Goal: Transaction & Acquisition: Purchase product/service

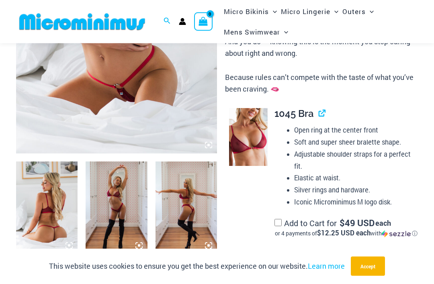
scroll to position [215, 0]
click at [53, 215] on img at bounding box center [47, 208] width 62 height 93
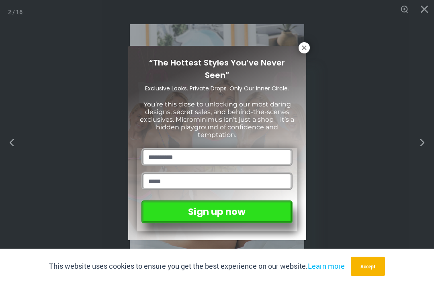
click at [303, 50] on icon at bounding box center [304, 47] width 7 height 7
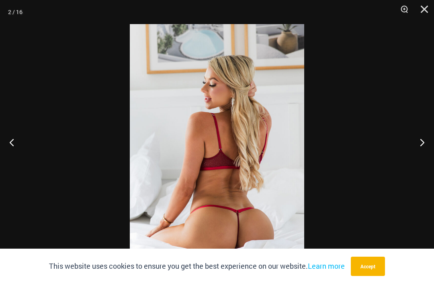
click at [422, 157] on button "Next" at bounding box center [419, 142] width 30 height 40
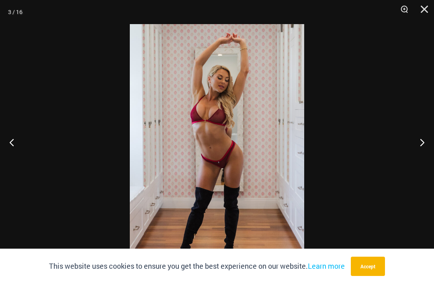
click at [429, 160] on button "Next" at bounding box center [419, 142] width 30 height 40
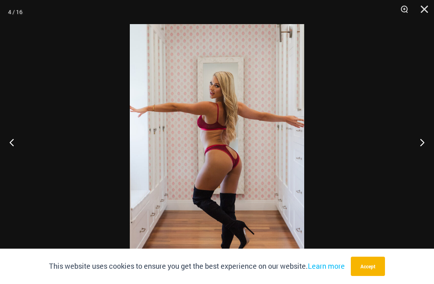
click at [424, 162] on button "Next" at bounding box center [419, 142] width 30 height 40
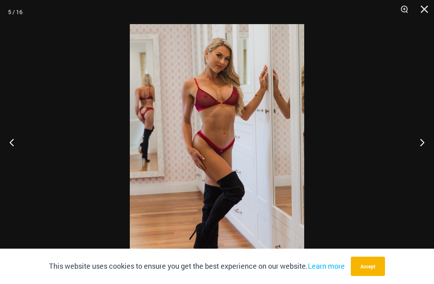
click at [427, 160] on button "Next" at bounding box center [419, 142] width 30 height 40
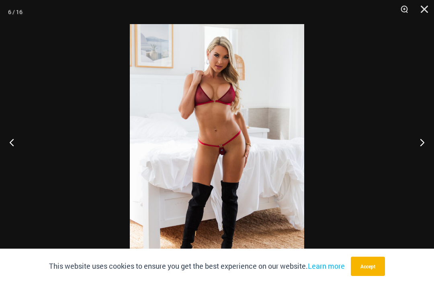
click at [429, 162] on button "Next" at bounding box center [419, 142] width 30 height 40
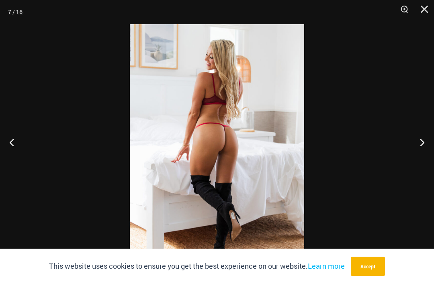
click at [426, 160] on button "Next" at bounding box center [419, 142] width 30 height 40
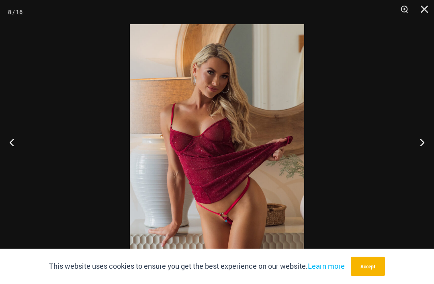
click at [428, 162] on button "Next" at bounding box center [419, 142] width 30 height 40
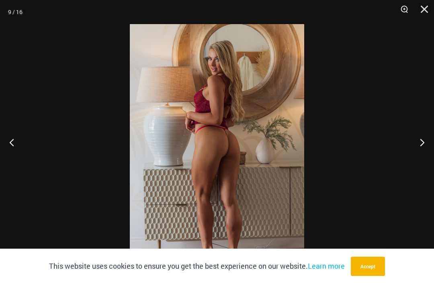
click at [426, 160] on button "Next" at bounding box center [419, 142] width 30 height 40
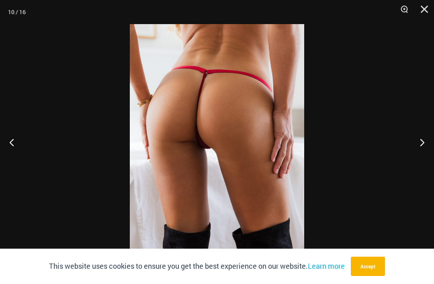
click at [425, 161] on button "Next" at bounding box center [419, 142] width 30 height 40
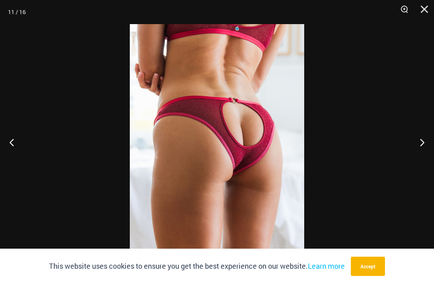
click at [424, 162] on button "Next" at bounding box center [419, 142] width 30 height 40
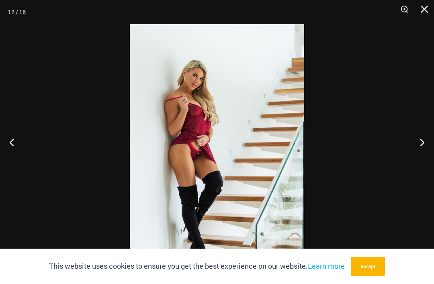
click at [427, 161] on button "Next" at bounding box center [419, 142] width 30 height 40
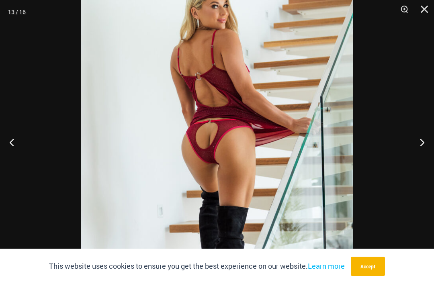
click at [419, 161] on button "Next" at bounding box center [419, 142] width 30 height 40
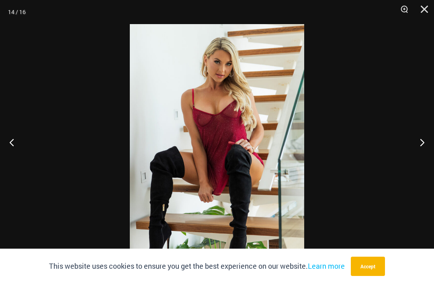
click at [426, 158] on button "Next" at bounding box center [419, 142] width 30 height 40
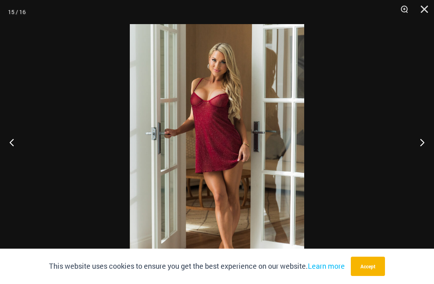
click at [429, 157] on button "Next" at bounding box center [419, 142] width 30 height 40
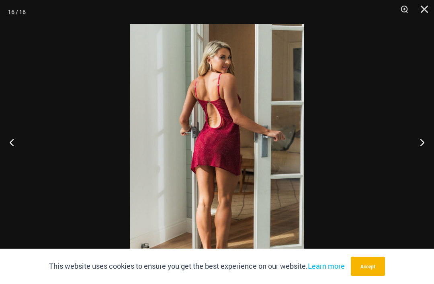
click at [428, 160] on button "Next" at bounding box center [419, 142] width 30 height 40
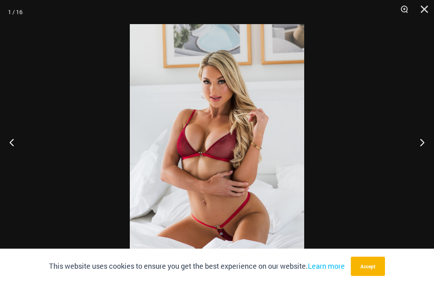
click at [428, 18] on button "Close" at bounding box center [422, 12] width 20 height 24
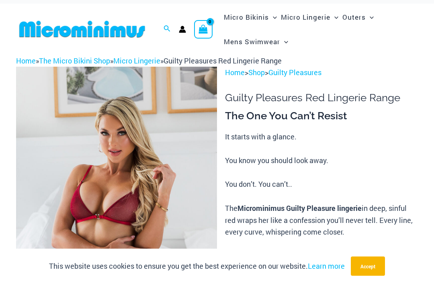
scroll to position [0, 0]
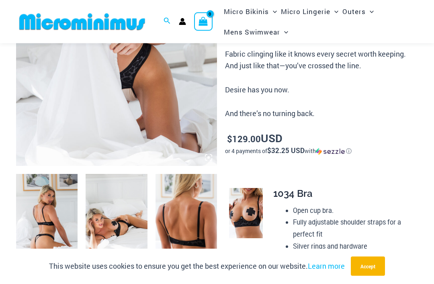
click at [51, 227] on img at bounding box center [47, 221] width 62 height 93
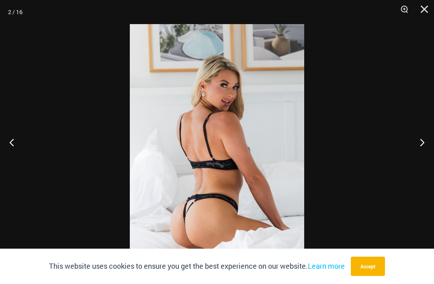
click at [423, 159] on button "Next" at bounding box center [419, 142] width 30 height 40
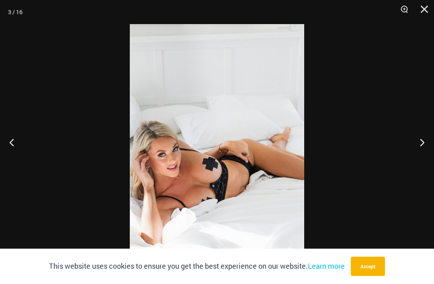
click at [430, 158] on button "Next" at bounding box center [419, 142] width 30 height 40
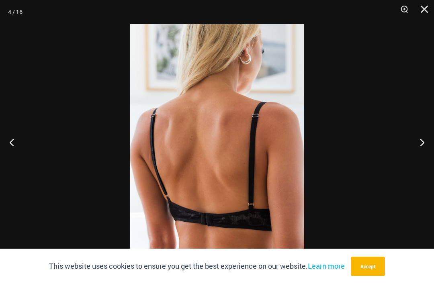
click at [429, 161] on button "Next" at bounding box center [419, 142] width 30 height 40
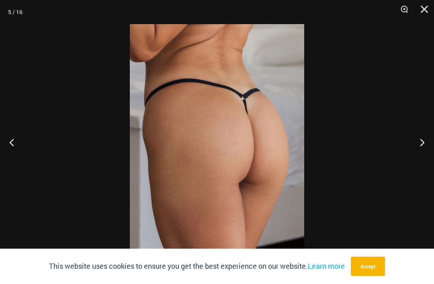
click at [426, 161] on button "Next" at bounding box center [419, 142] width 30 height 40
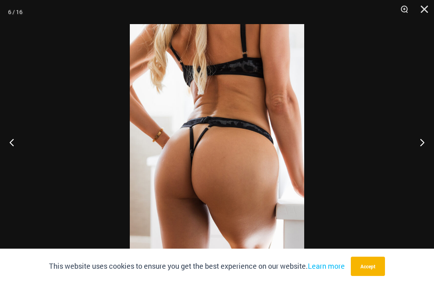
click at [428, 162] on button "Next" at bounding box center [419, 142] width 30 height 40
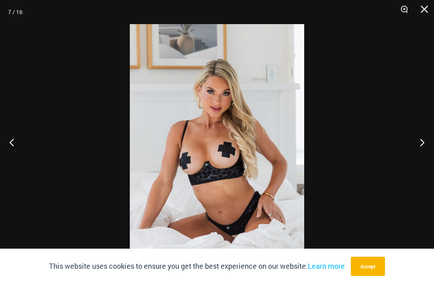
click at [428, 162] on button "Next" at bounding box center [419, 142] width 30 height 40
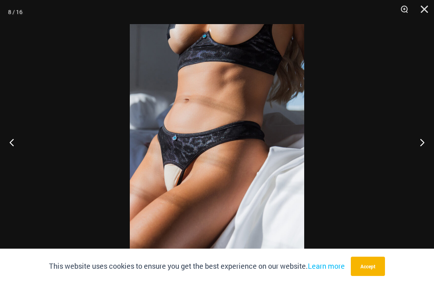
click at [423, 162] on button "Next" at bounding box center [419, 142] width 30 height 40
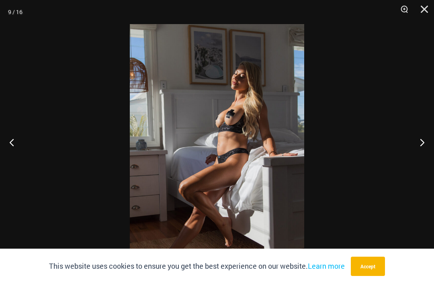
click at [422, 158] on button "Next" at bounding box center [419, 142] width 30 height 40
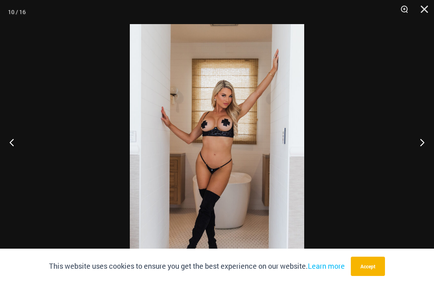
click at [426, 159] on button "Next" at bounding box center [419, 142] width 30 height 40
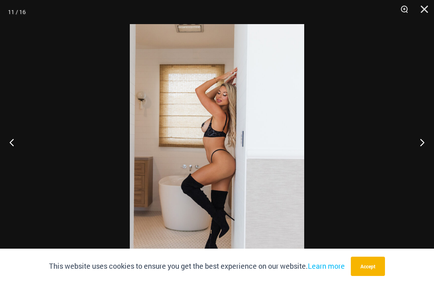
click at [424, 161] on button "Next" at bounding box center [419, 142] width 30 height 40
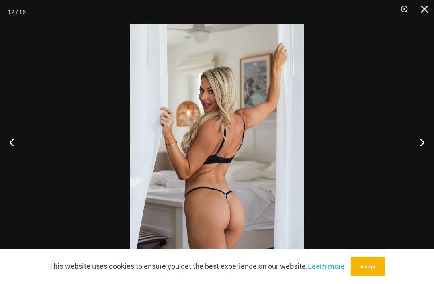
click at [426, 161] on button "Next" at bounding box center [419, 142] width 30 height 40
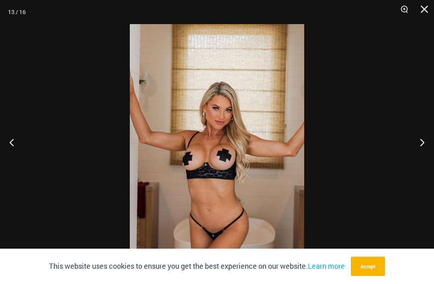
click at [424, 162] on button "Next" at bounding box center [419, 142] width 30 height 40
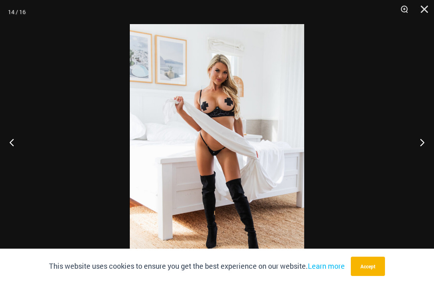
click at [427, 161] on button "Next" at bounding box center [419, 142] width 30 height 40
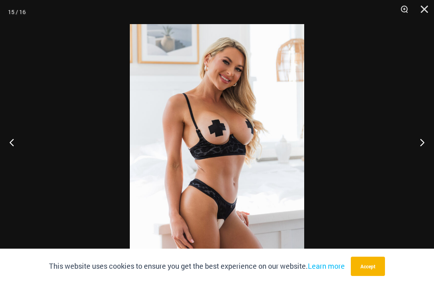
click at [425, 162] on button "Next" at bounding box center [419, 142] width 30 height 40
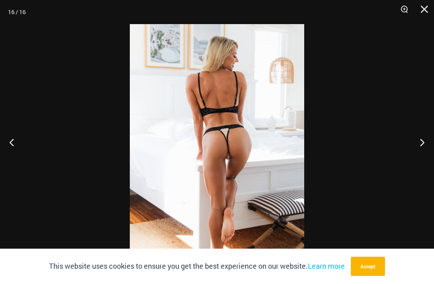
click at [428, 160] on button "Next" at bounding box center [419, 142] width 30 height 40
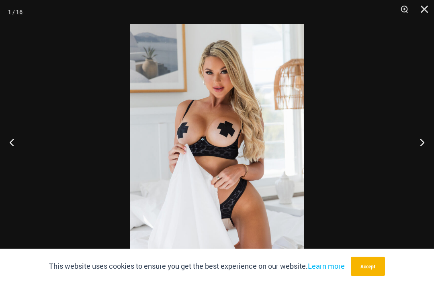
click at [428, 162] on button "Next" at bounding box center [419, 142] width 30 height 40
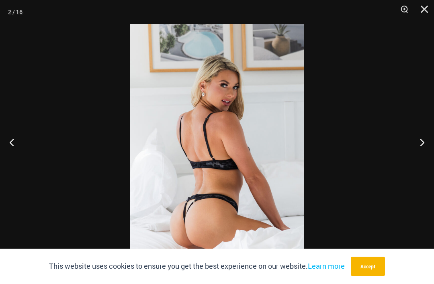
click at [429, 161] on button "Next" at bounding box center [419, 142] width 30 height 40
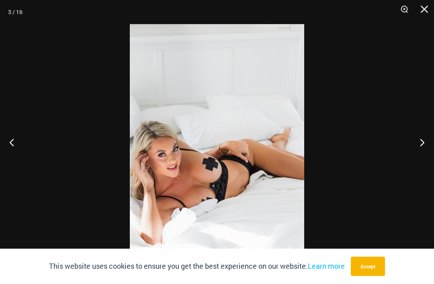
click at [431, 162] on button "Next" at bounding box center [419, 142] width 30 height 40
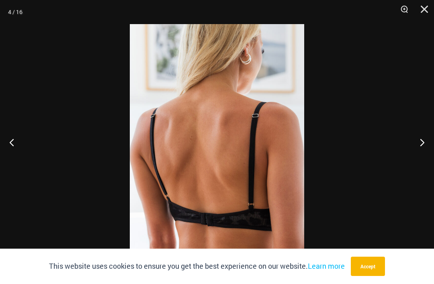
click at [430, 15] on button "Close" at bounding box center [422, 12] width 20 height 24
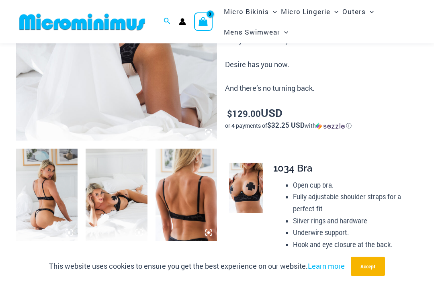
scroll to position [228, 0]
